Goal: Task Accomplishment & Management: Manage account settings

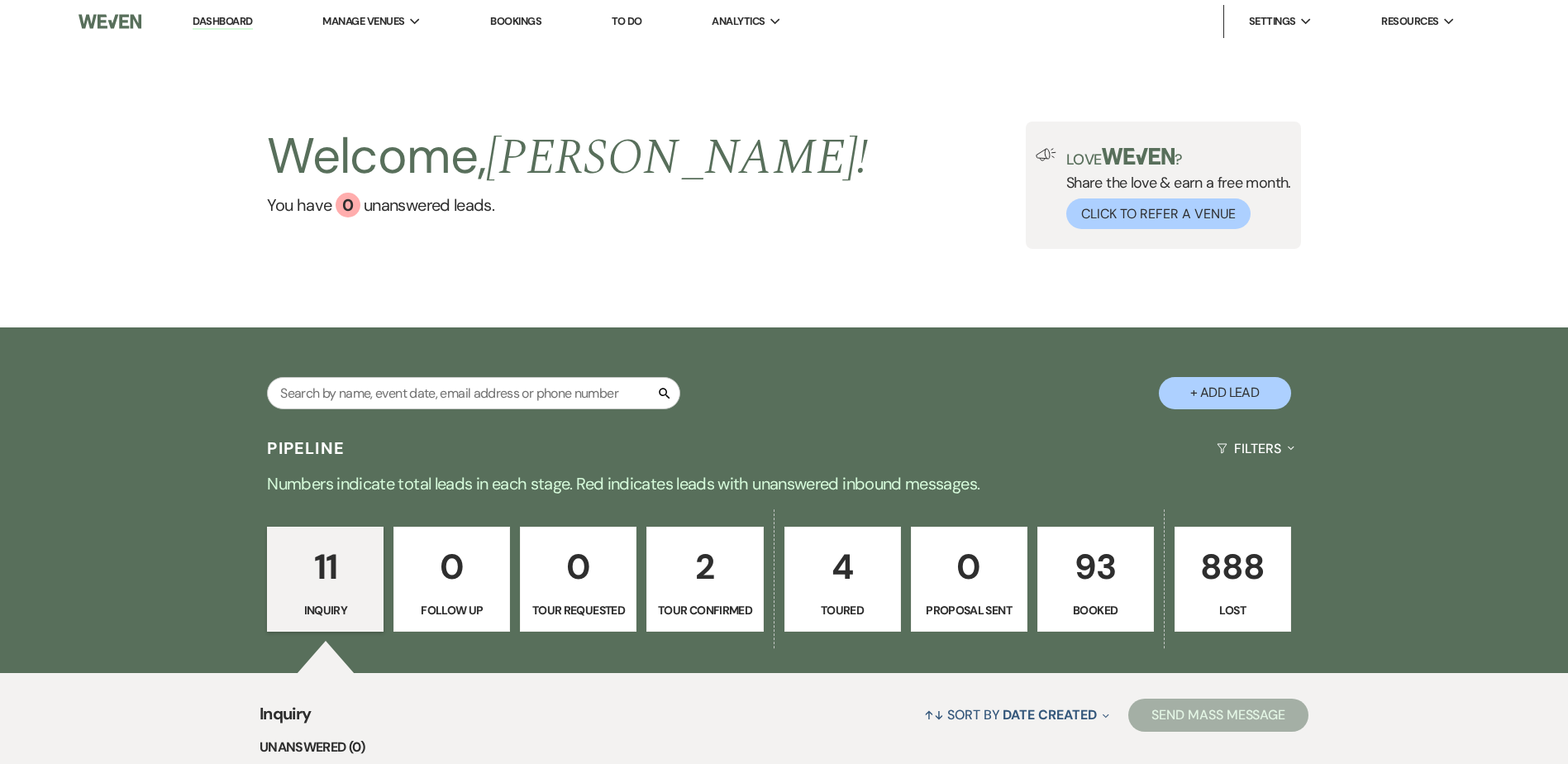
click at [1083, 581] on p "93" at bounding box center [1095, 566] width 95 height 55
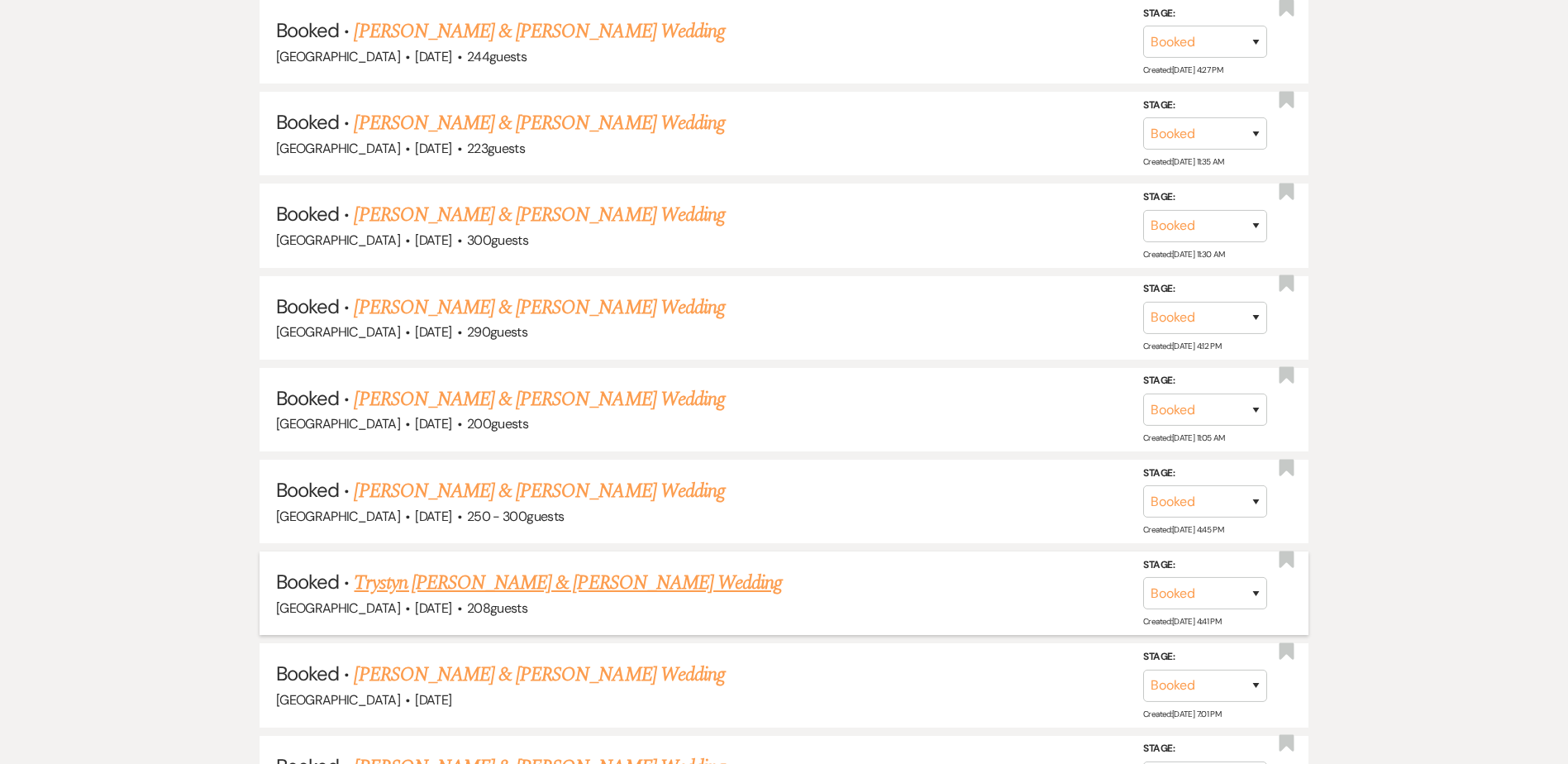
scroll to position [876, 0]
click at [577, 675] on link "[PERSON_NAME] & [PERSON_NAME] Wedding" at bounding box center [539, 674] width 370 height 30
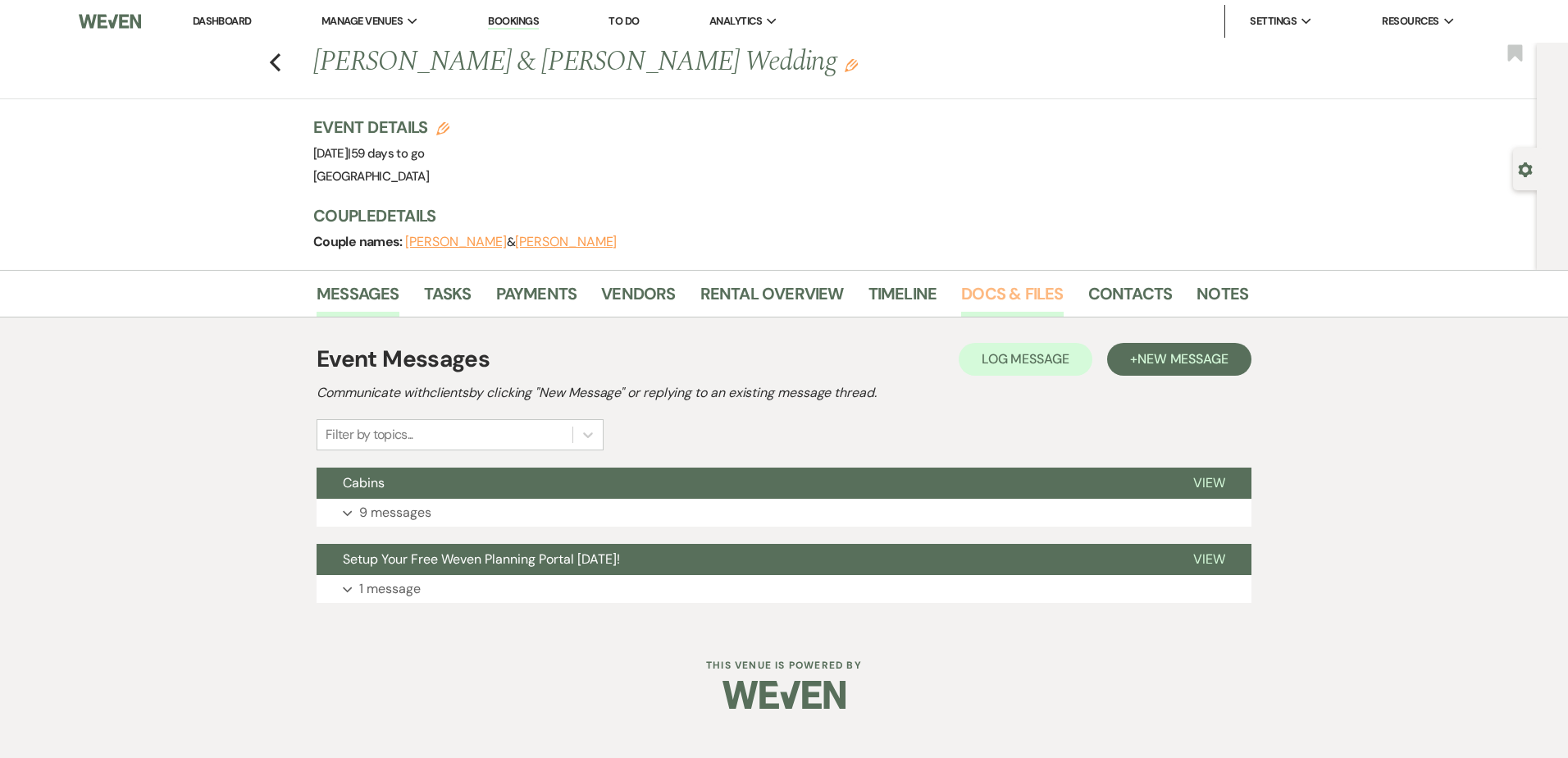
click at [994, 308] on link "Docs & Files" at bounding box center [1012, 298] width 101 height 36
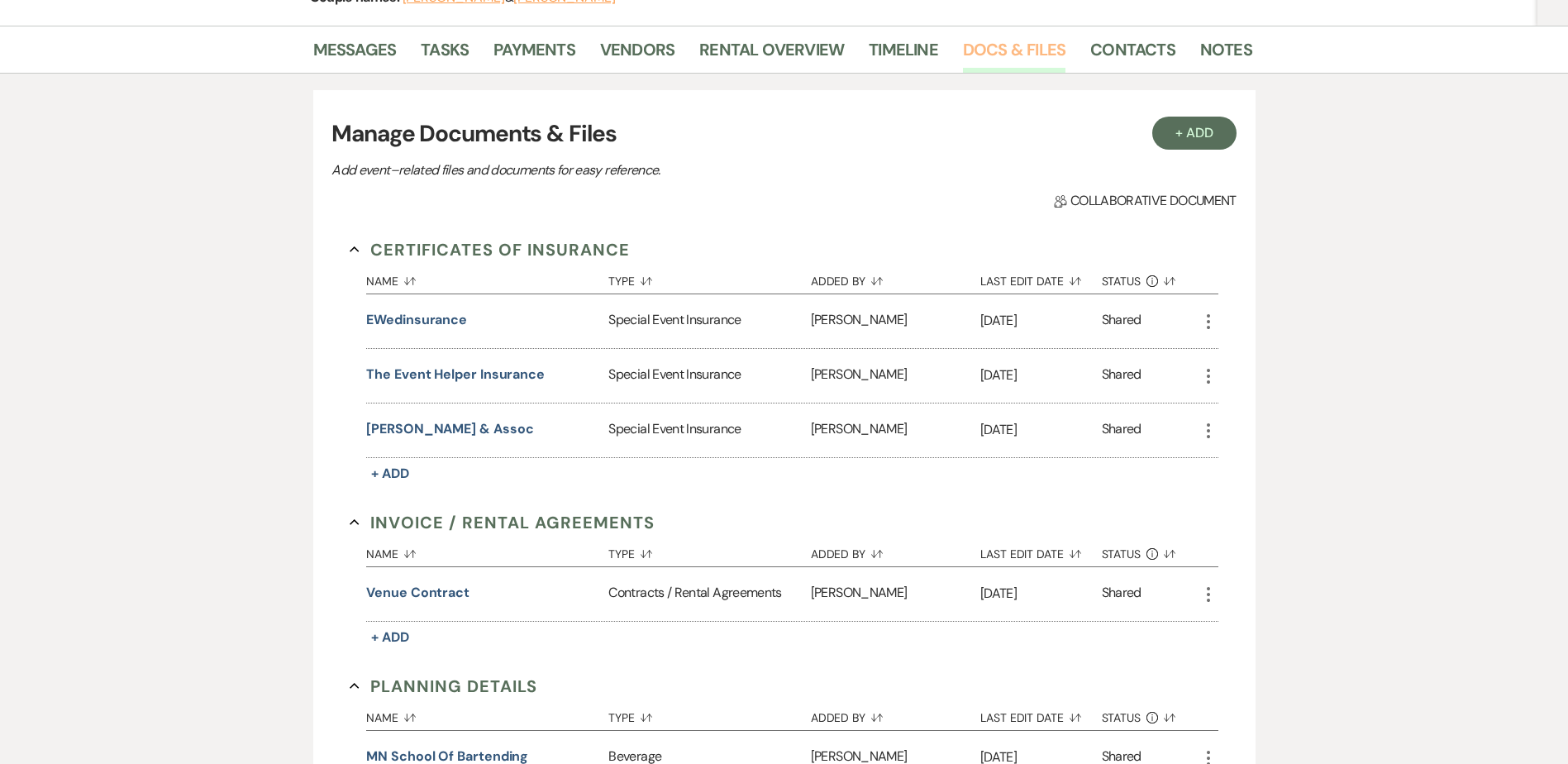
scroll to position [248, 0]
click at [396, 472] on span "+ Add" at bounding box center [390, 472] width 38 height 17
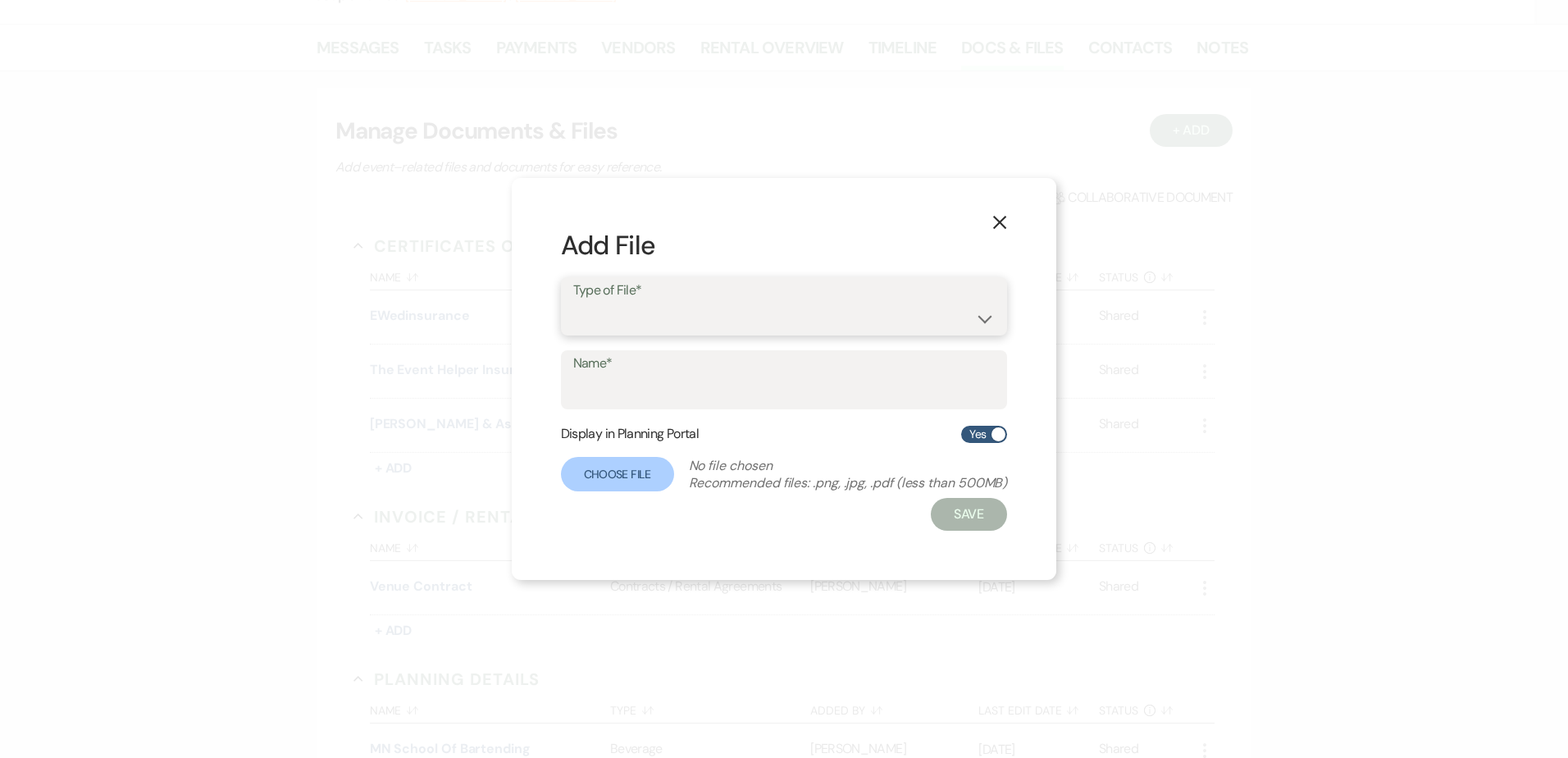
click at [638, 310] on select "Special Event Insurance Vendor Certificate of Insurance" at bounding box center [785, 318] width 423 height 32
select select "19"
click at [574, 302] on select "Special Event Insurance Vendor Certificate of Insurance" at bounding box center [785, 318] width 423 height 32
click at [637, 393] on input "Name*" at bounding box center [785, 392] width 423 height 32
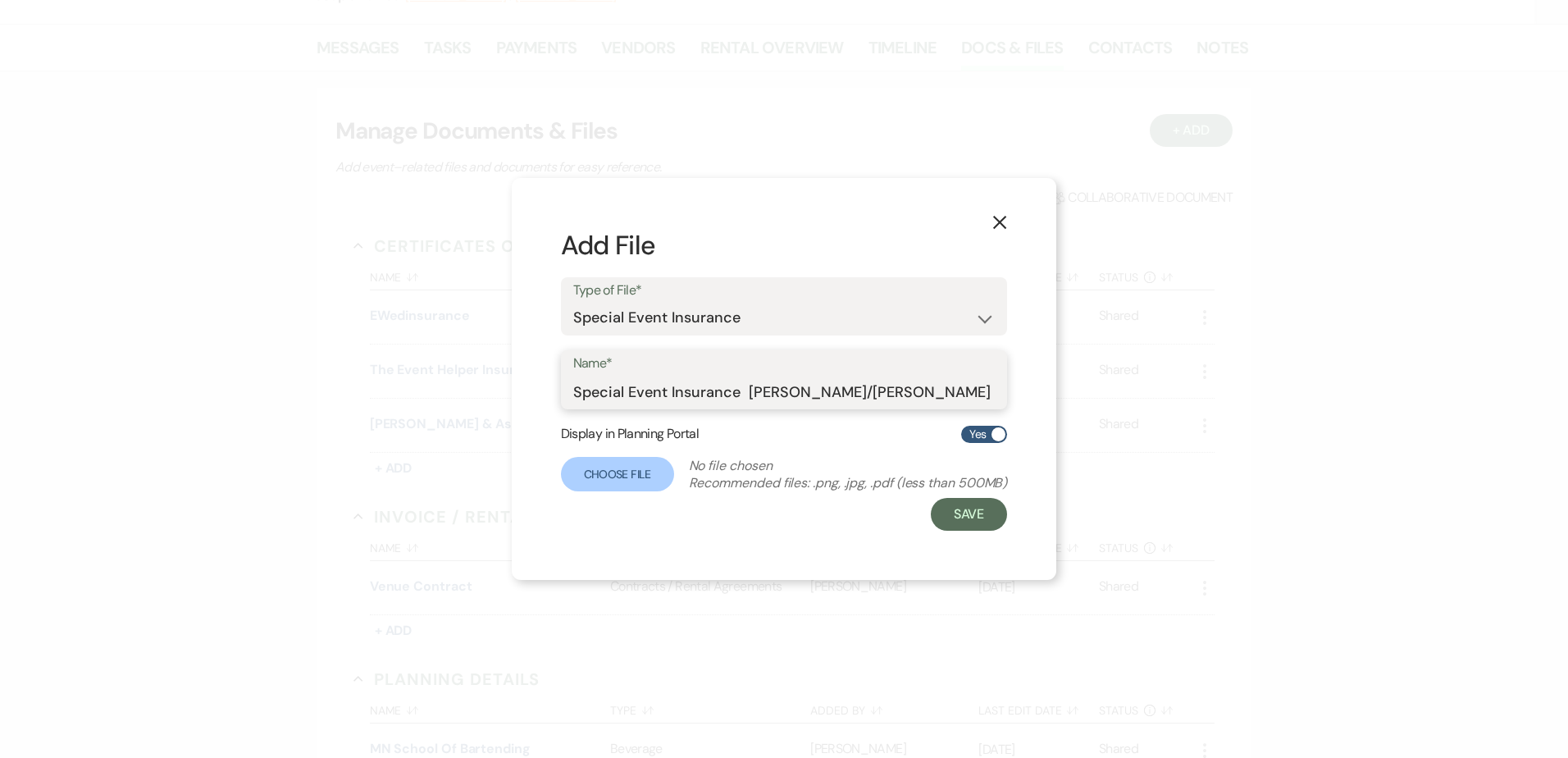
click at [747, 394] on input "Special Event Insurance [PERSON_NAME]/[PERSON_NAME]" at bounding box center [785, 392] width 423 height 32
type input "Special Event Insurance [PERSON_NAME]/[PERSON_NAME]"
click at [635, 476] on label "Choose File" at bounding box center [617, 474] width 113 height 34
click at [0, 0] on input "Choose File" at bounding box center [0, 0] width 0 height 0
click at [980, 521] on button "Save" at bounding box center [966, 514] width 77 height 32
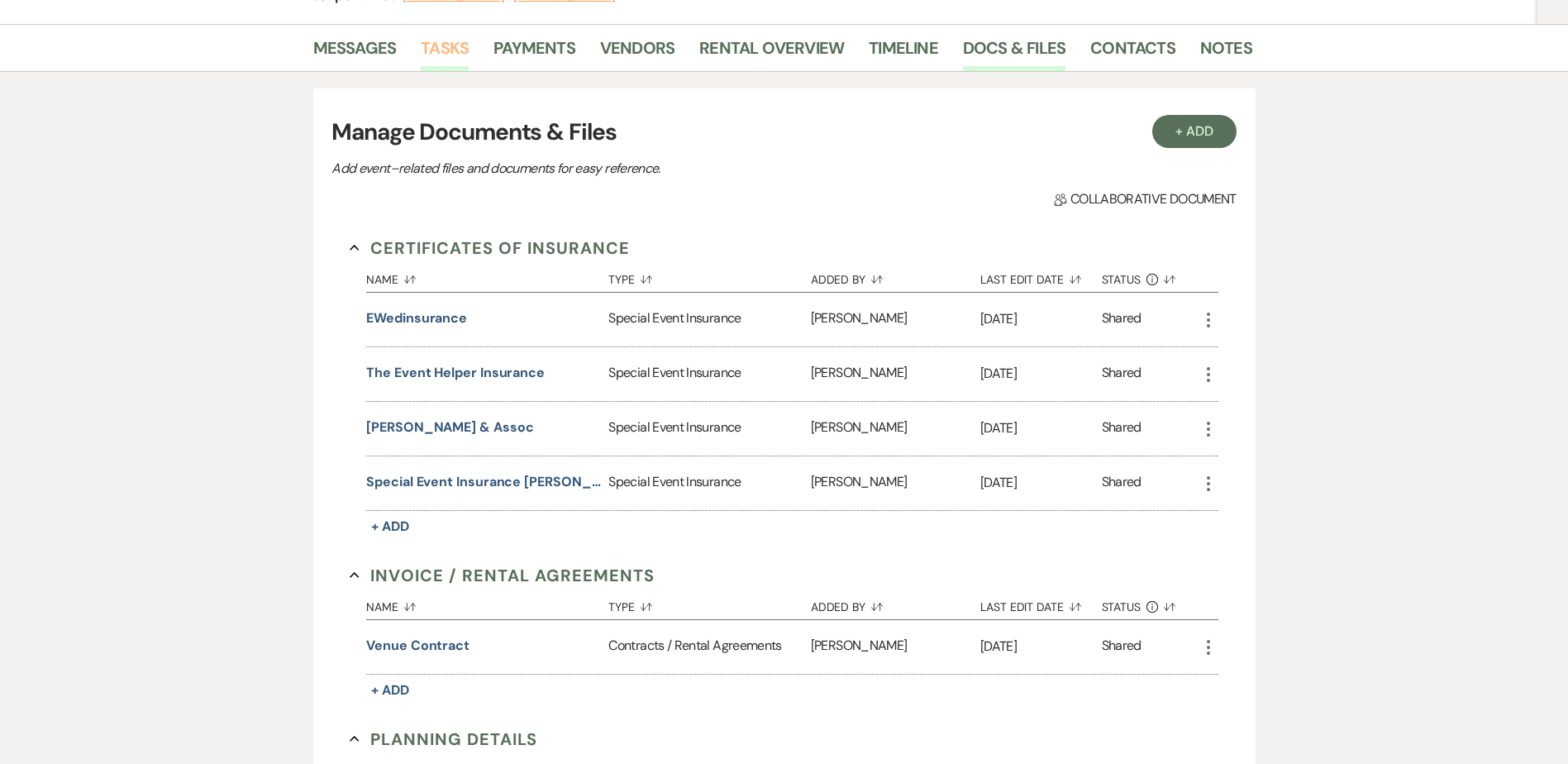
click at [453, 43] on link "Tasks" at bounding box center [445, 52] width 48 height 36
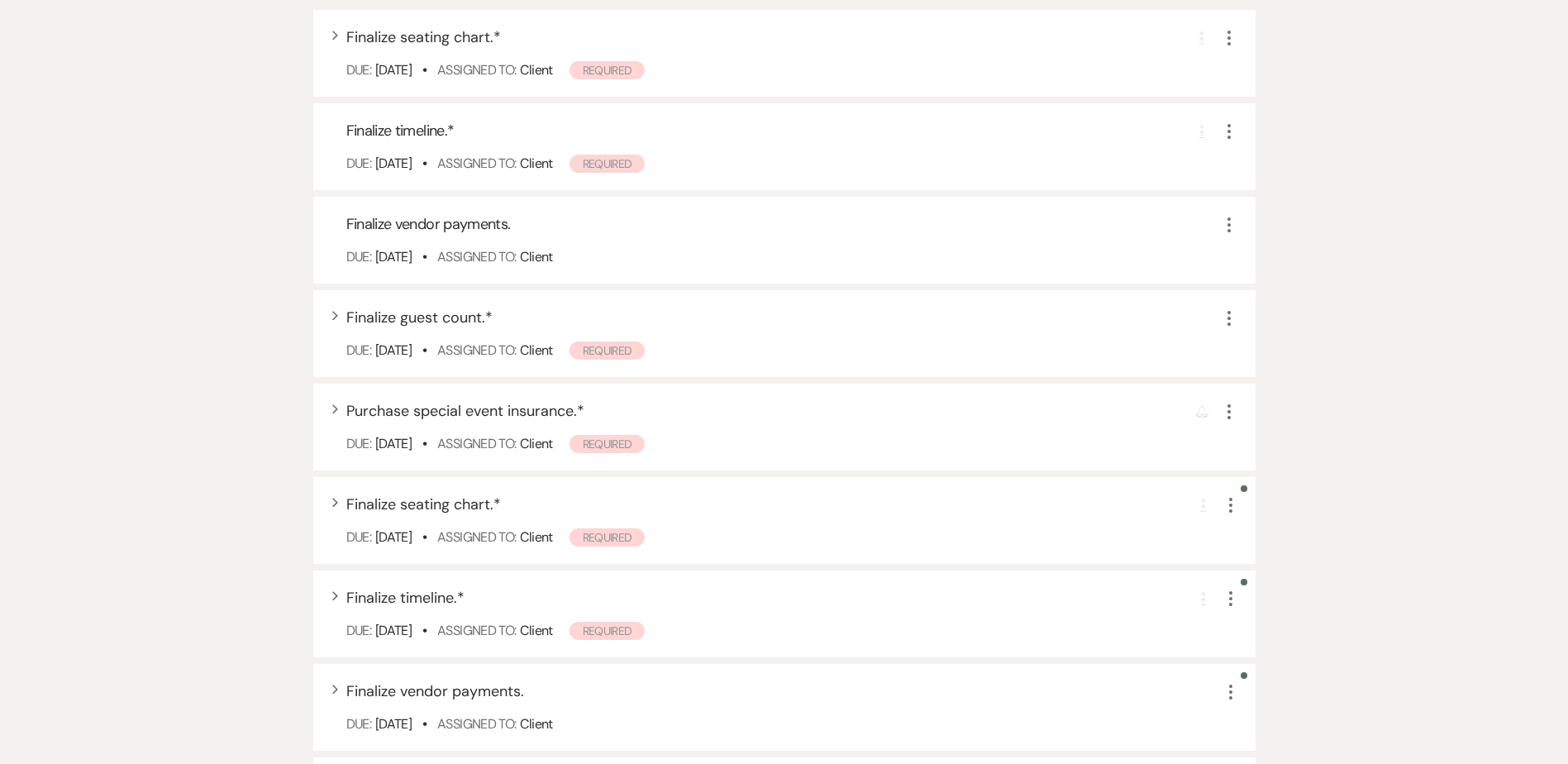
scroll to position [1614, 0]
click at [1231, 413] on icon "More" at bounding box center [1229, 411] width 20 height 20
click at [1296, 519] on button "Plan Portal Link Mark As Complete" at bounding box center [1300, 521] width 162 height 27
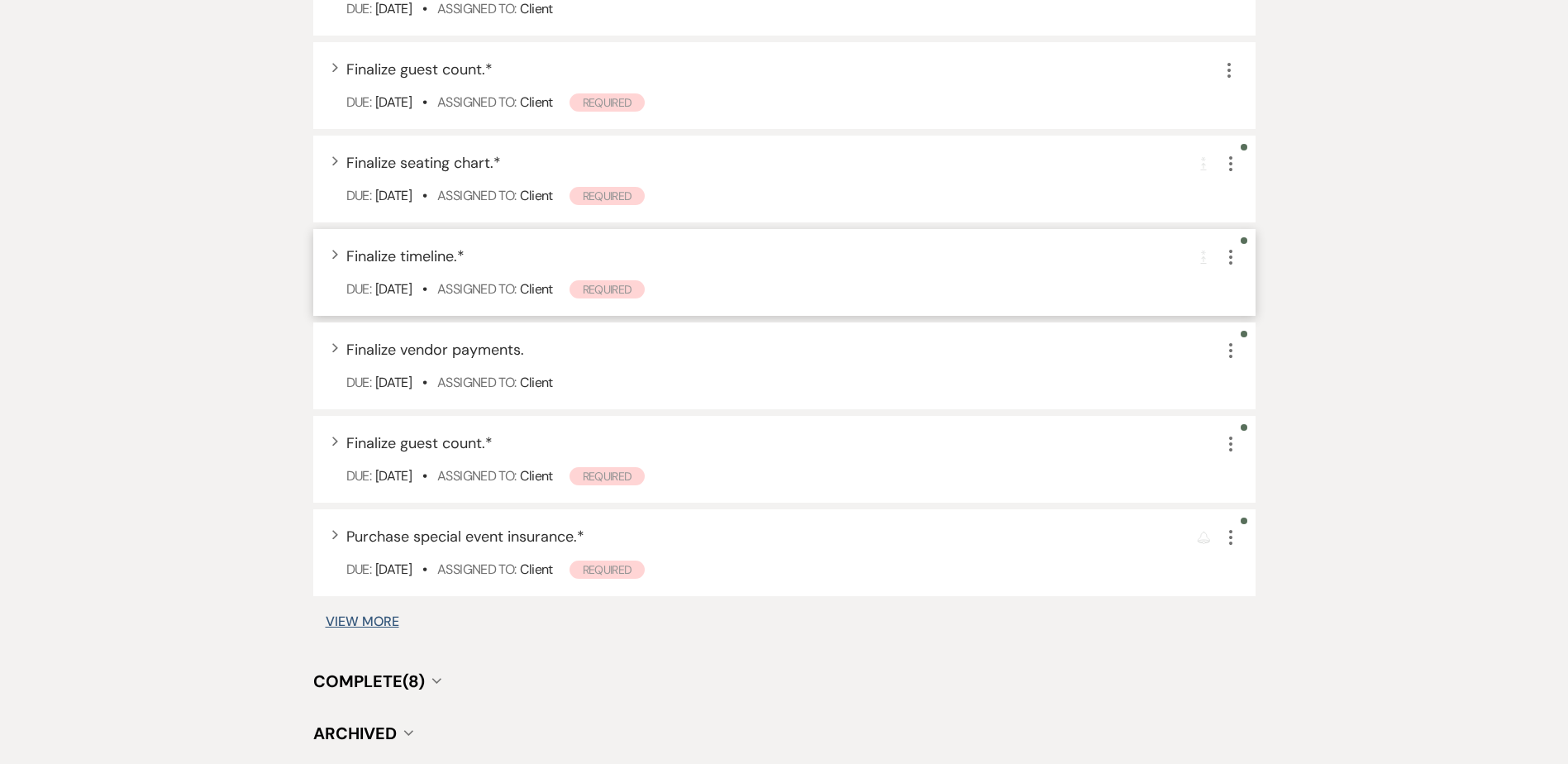
scroll to position [1862, 0]
click at [1226, 544] on icon "More" at bounding box center [1230, 536] width 20 height 20
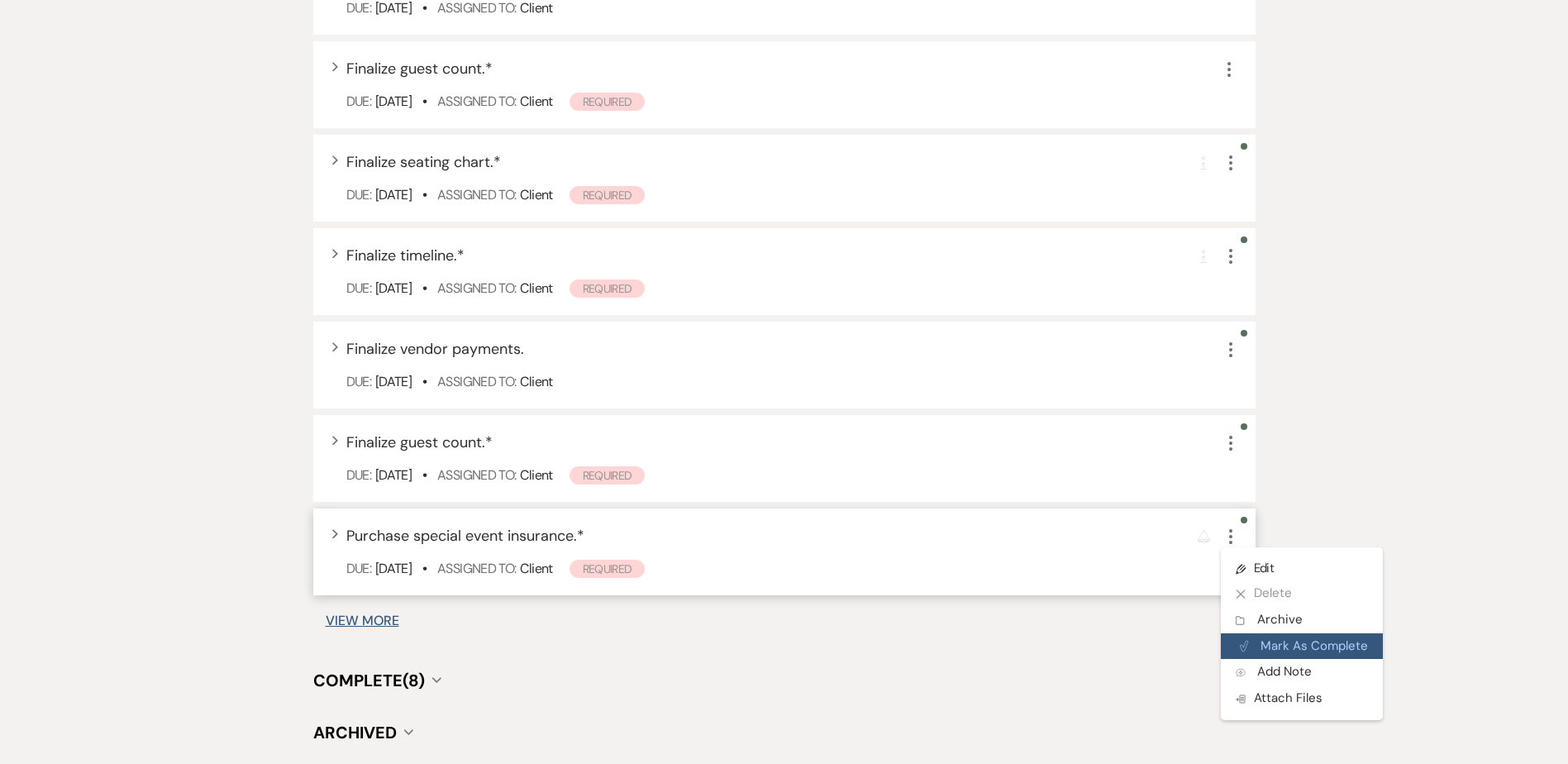
click at [1260, 651] on button "Plan Portal Link Mark As Complete" at bounding box center [1302, 646] width 162 height 27
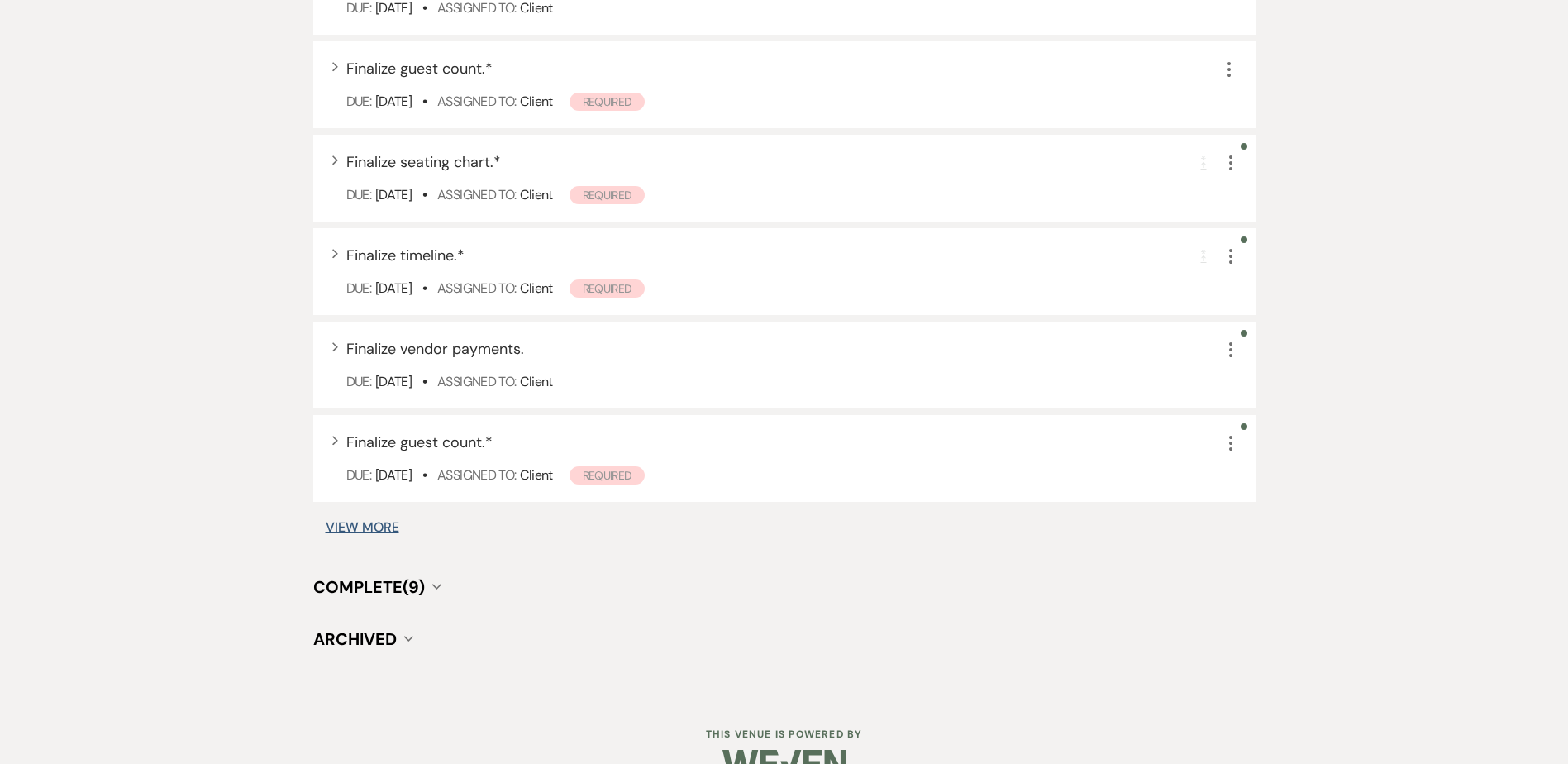
click at [363, 529] on button "View More" at bounding box center [363, 527] width 74 height 13
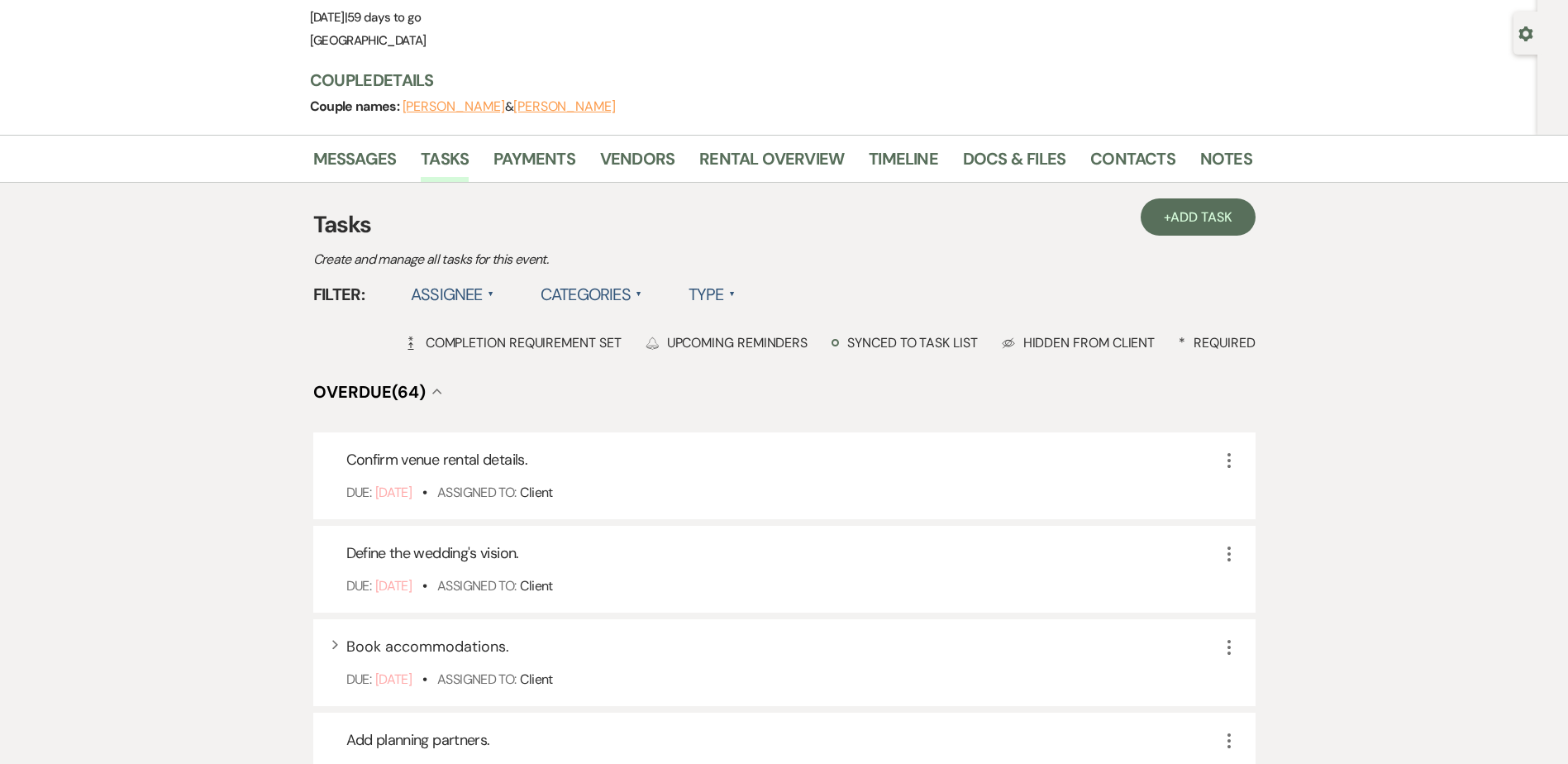
scroll to position [0, 0]
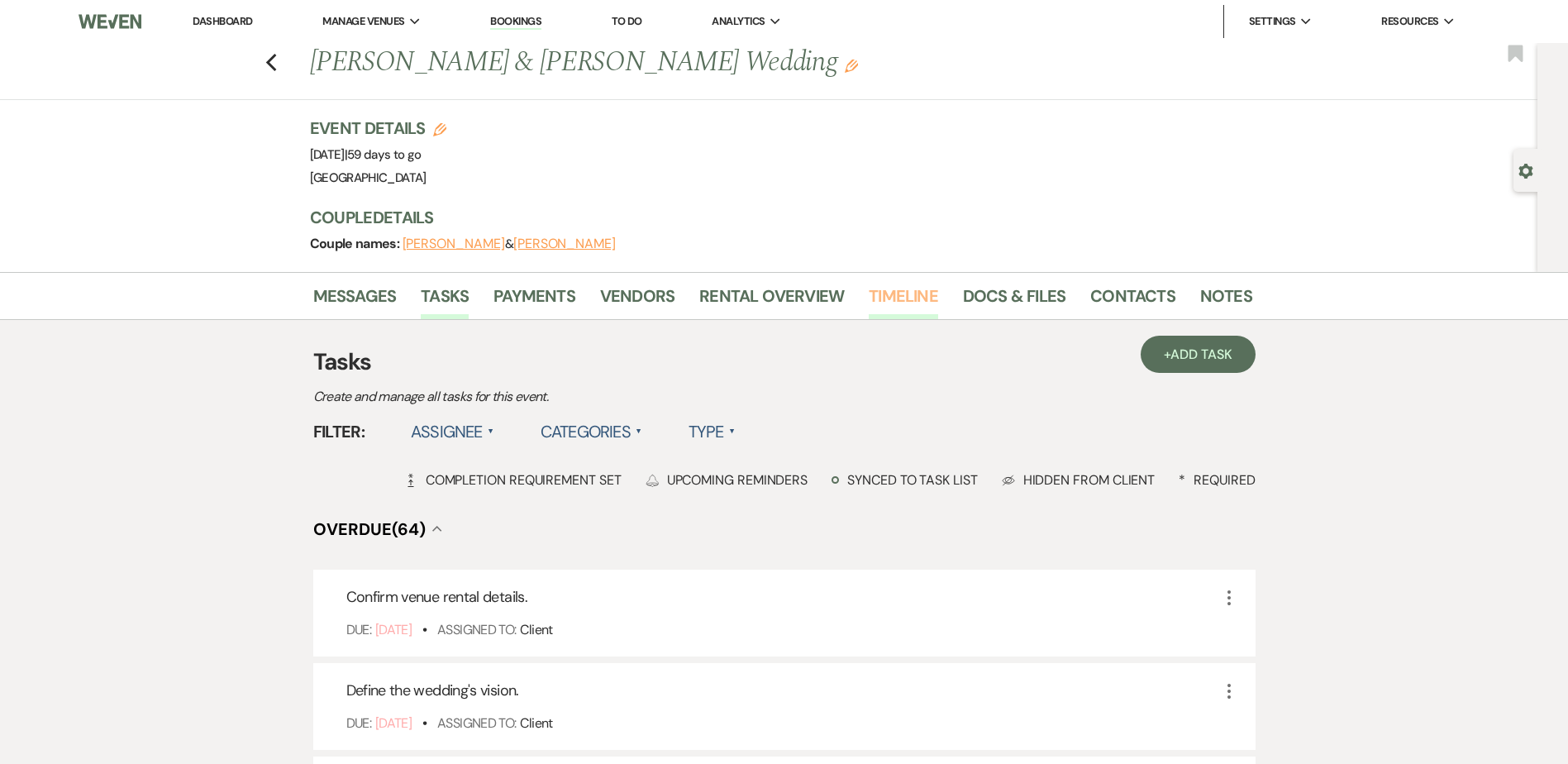
click at [888, 290] on link "Timeline" at bounding box center [903, 301] width 70 height 36
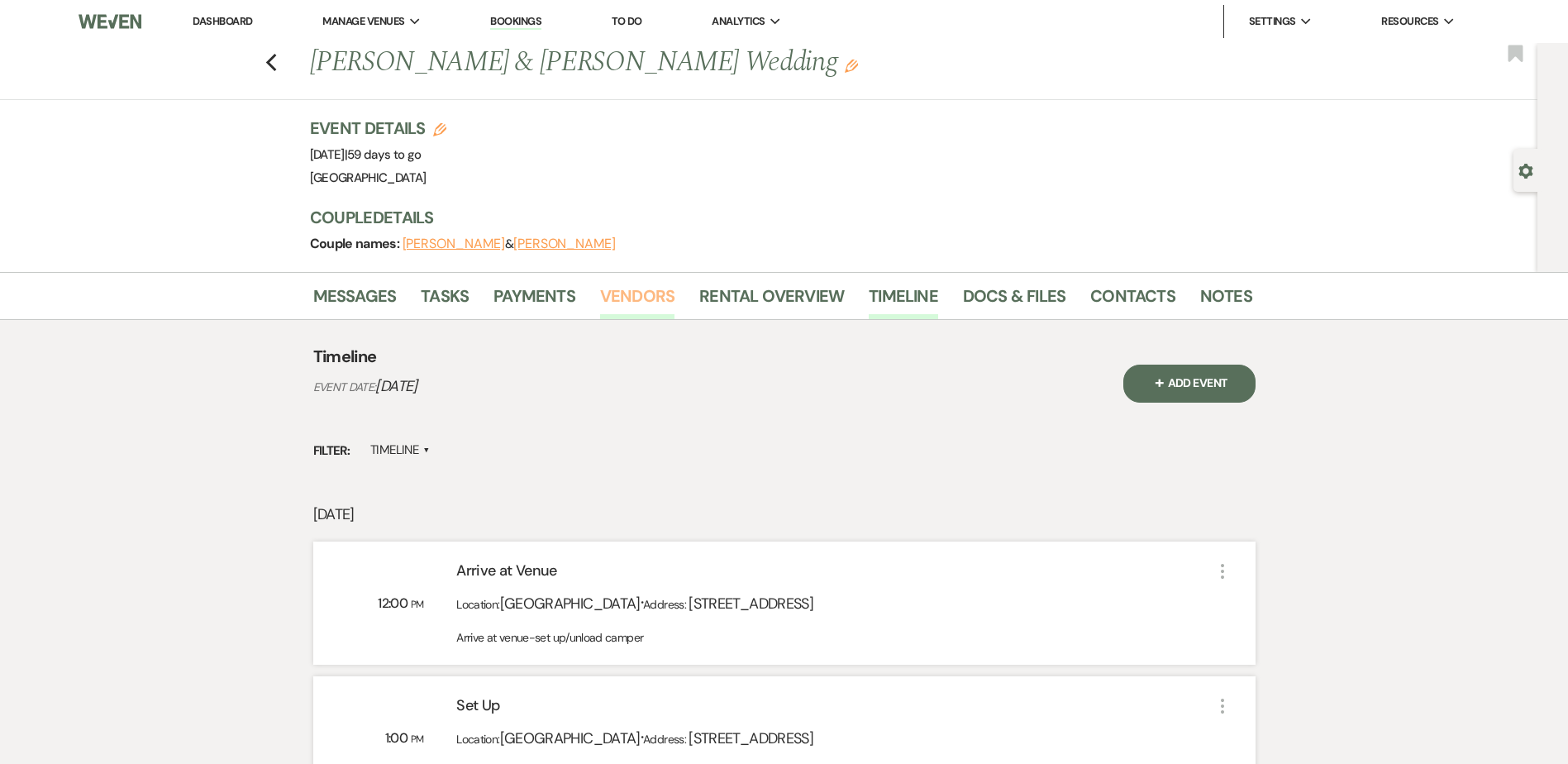
click at [652, 300] on link "Vendors" at bounding box center [638, 301] width 75 height 36
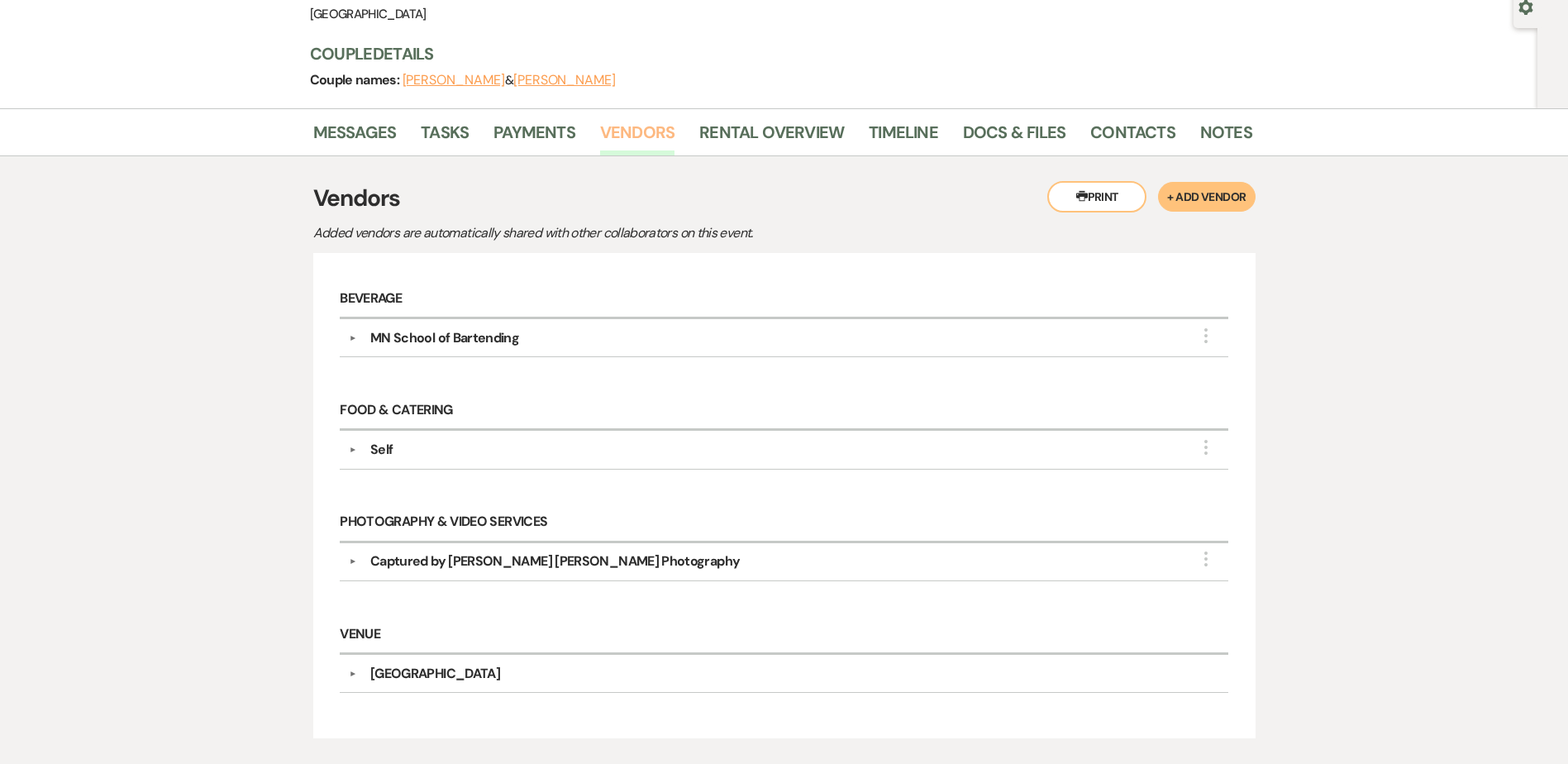
scroll to position [165, 0]
click at [682, 565] on div "Captured by [PERSON_NAME] [PERSON_NAME] Photography" at bounding box center [789, 559] width 863 height 20
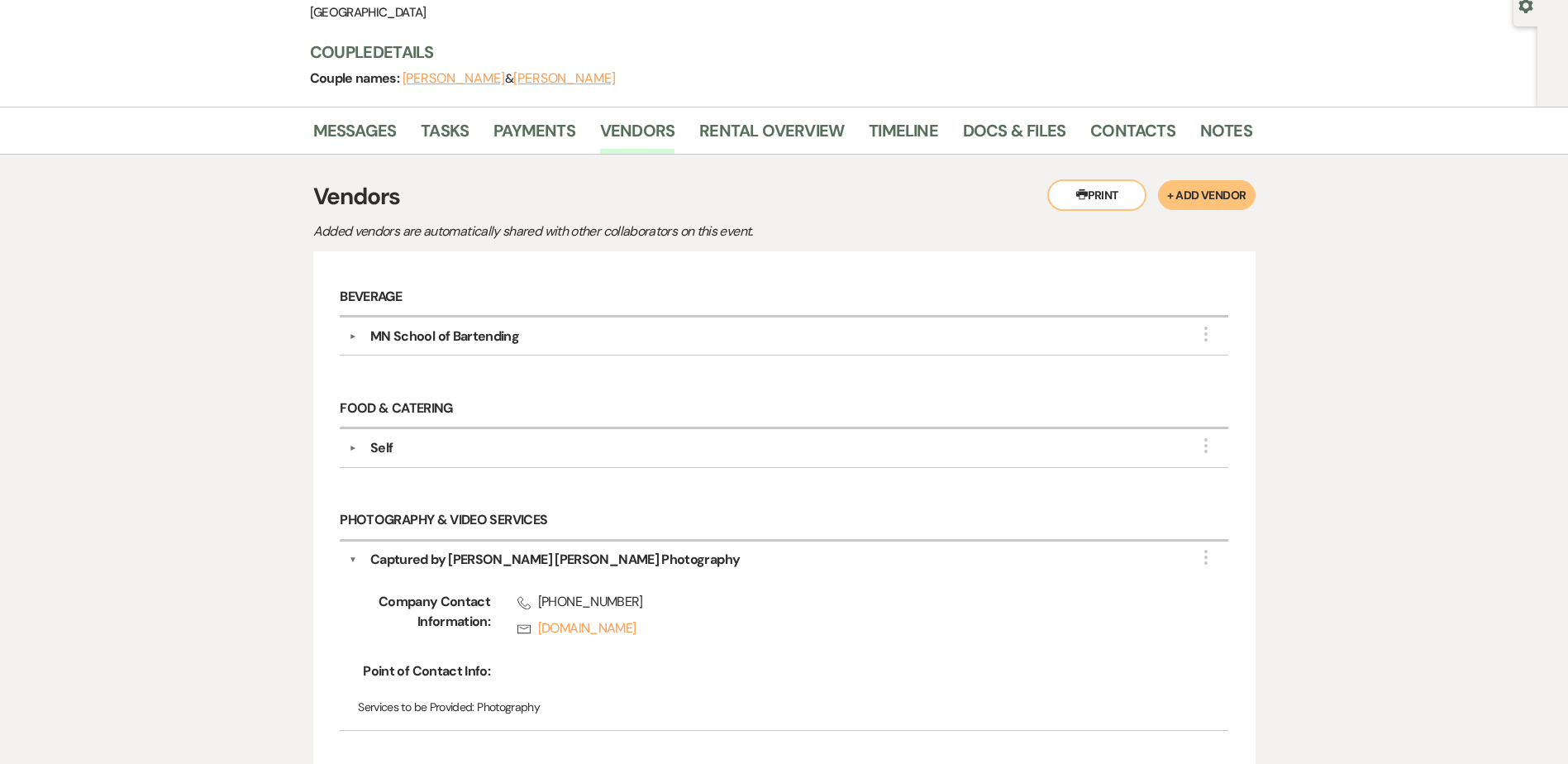
click at [682, 565] on div "Captured by [PERSON_NAME] [PERSON_NAME] Photography" at bounding box center [789, 559] width 863 height 20
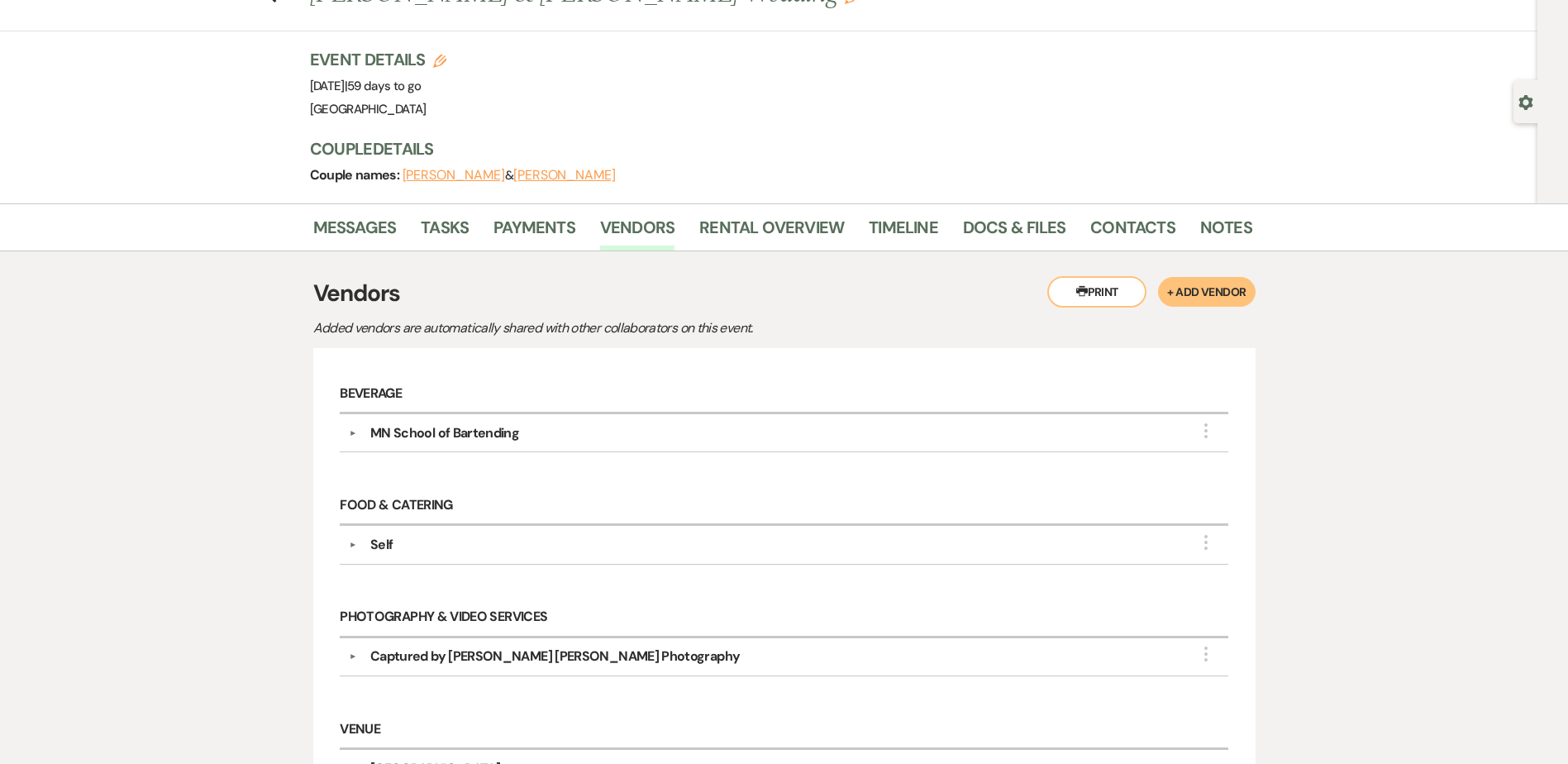
scroll to position [0, 0]
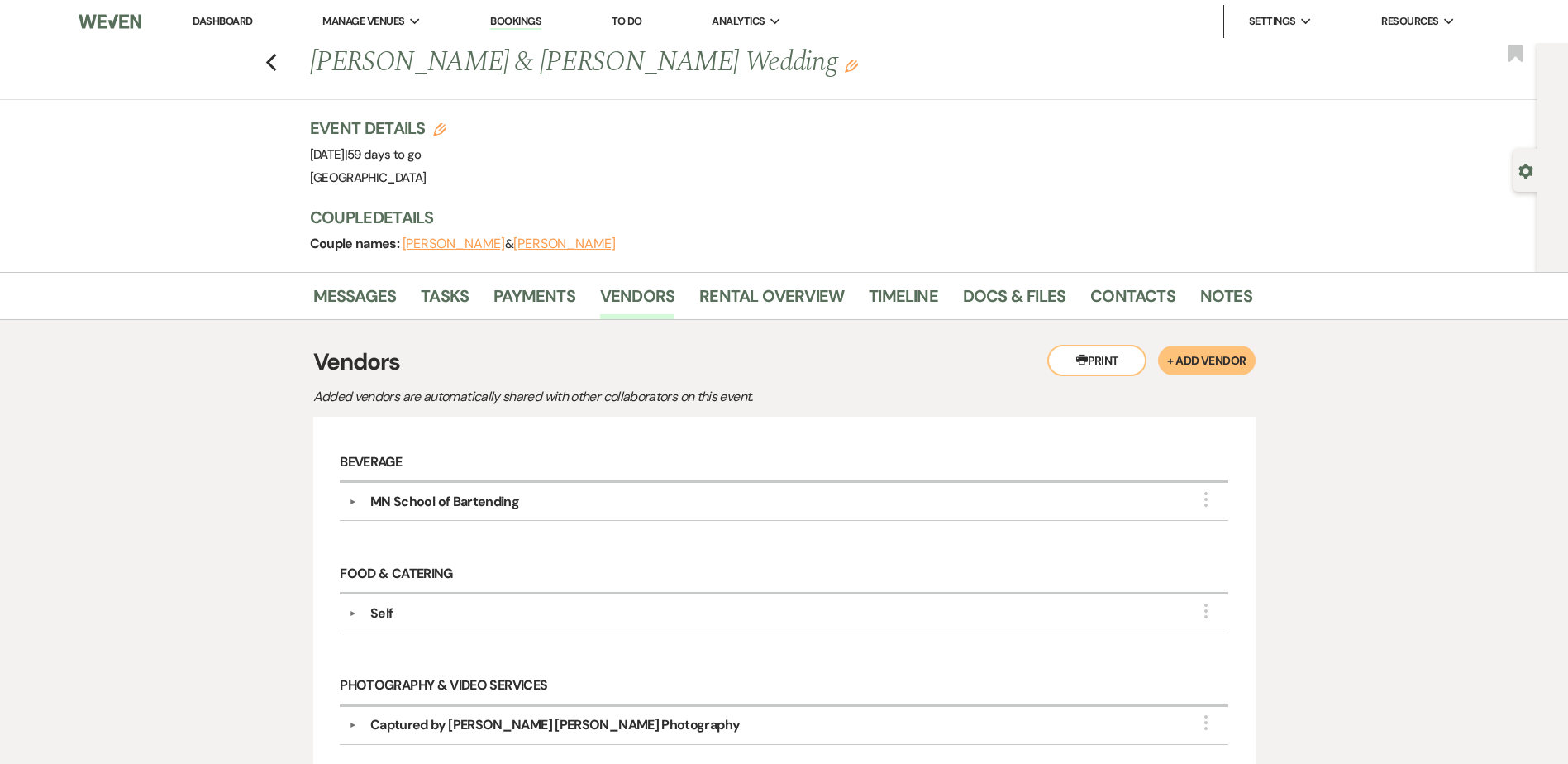
click at [221, 16] on link "Dashboard" at bounding box center [222, 21] width 59 height 14
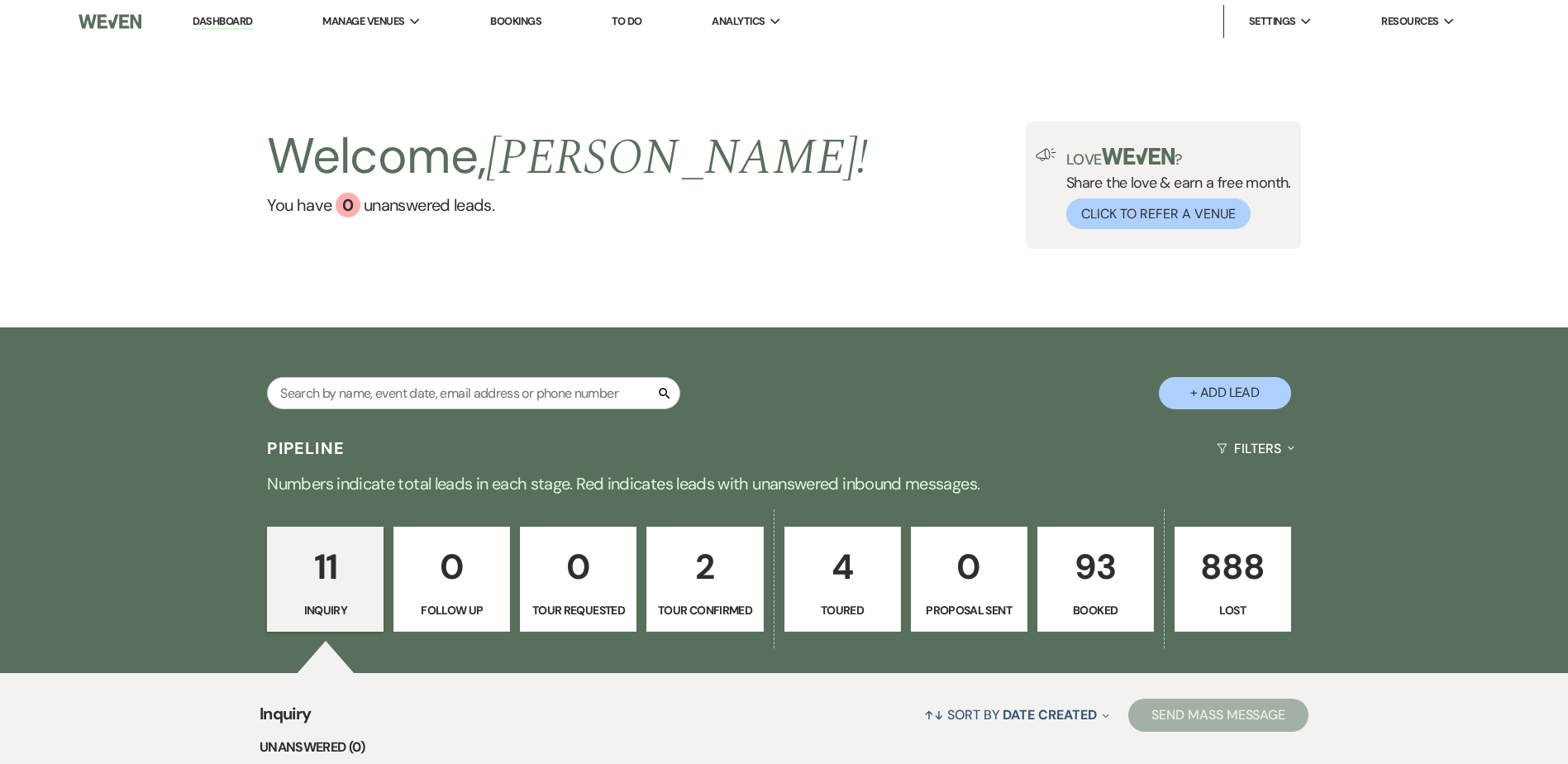
click at [1126, 578] on p "93" at bounding box center [1095, 566] width 95 height 55
